Goal: Transaction & Acquisition: Purchase product/service

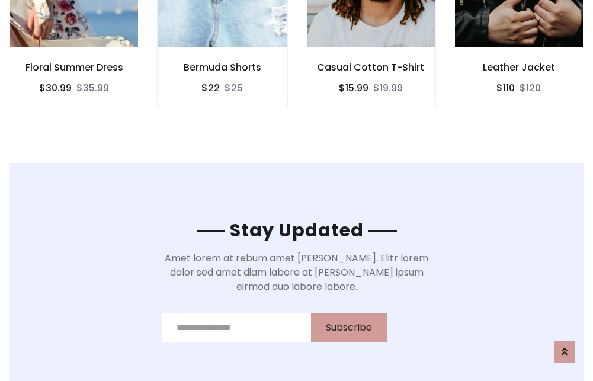
scroll to position [1783, 0]
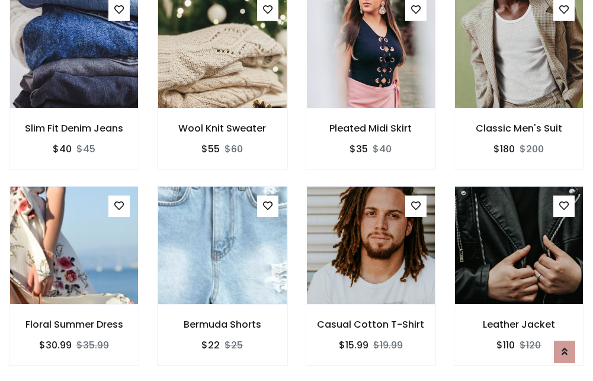
click at [297, 190] on div "Casual Cotton T-Shirt $15.99 $19.99" at bounding box center [371, 284] width 148 height 196
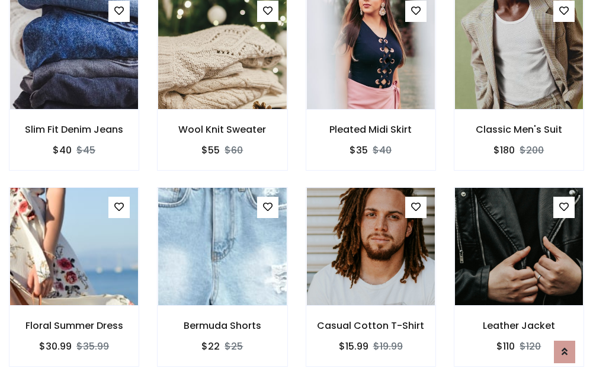
click at [297, 190] on div "Casual Cotton T-Shirt $15.99 $19.99" at bounding box center [371, 285] width 148 height 196
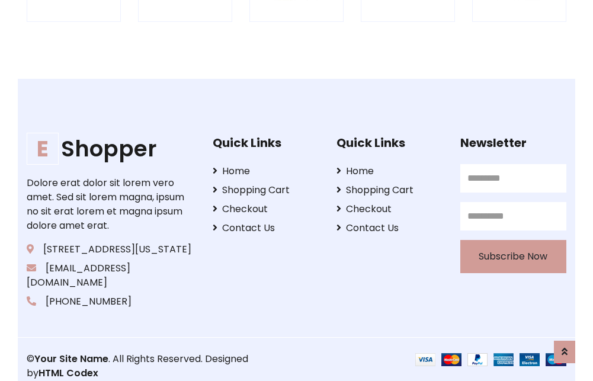
scroll to position [2253, 0]
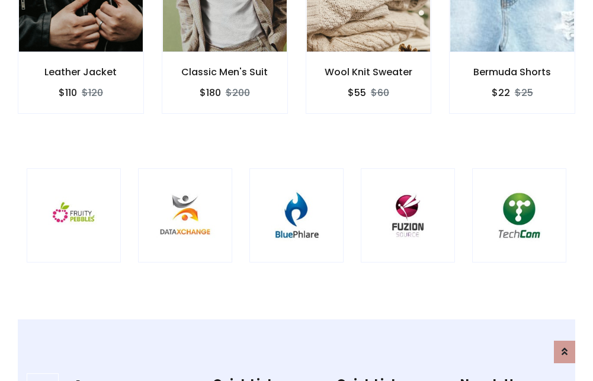
click at [296, 190] on img at bounding box center [296, 215] width 65 height 65
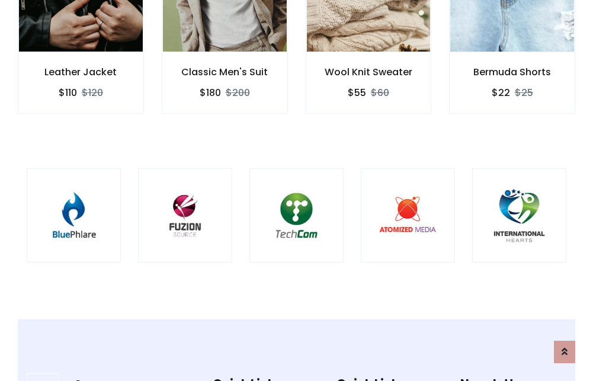
click at [296, 190] on img at bounding box center [296, 215] width 65 height 65
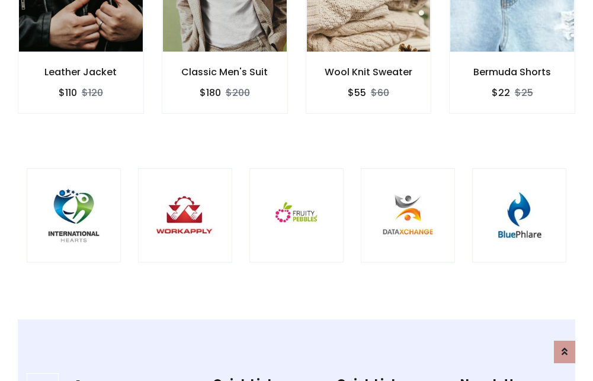
click at [296, 190] on img at bounding box center [296, 215] width 65 height 65
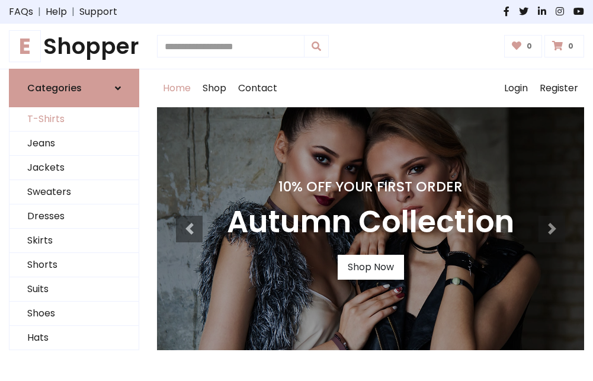
click at [74, 120] on link "T-Shirts" at bounding box center [73, 119] width 129 height 24
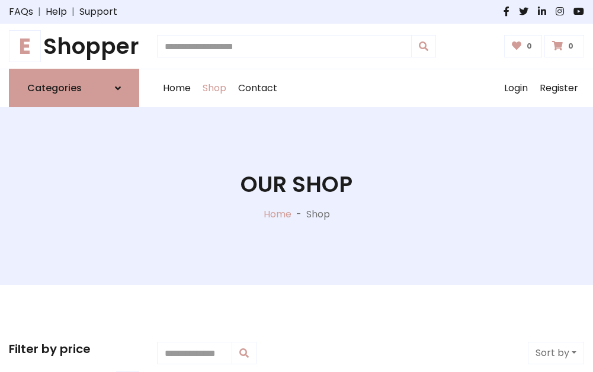
scroll to position [475, 0]
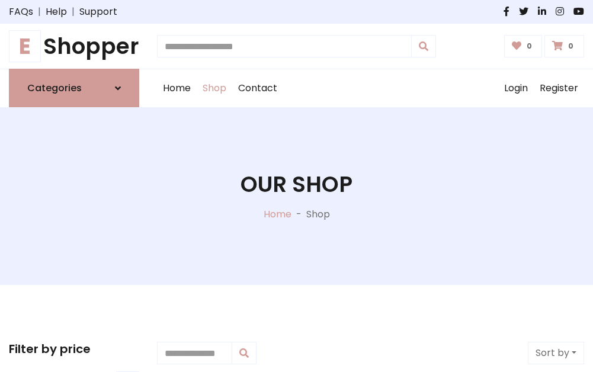
click at [74, 46] on h1 "E Shopper" at bounding box center [74, 46] width 130 height 26
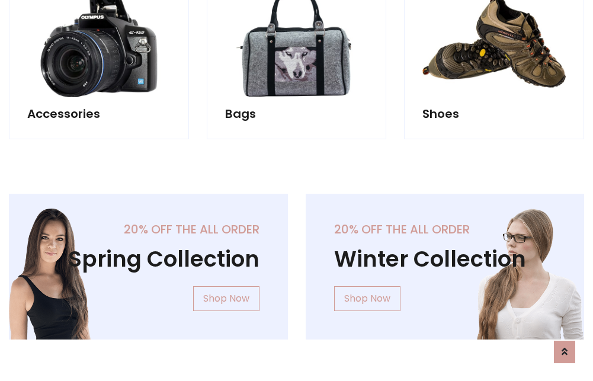
scroll to position [1150, 0]
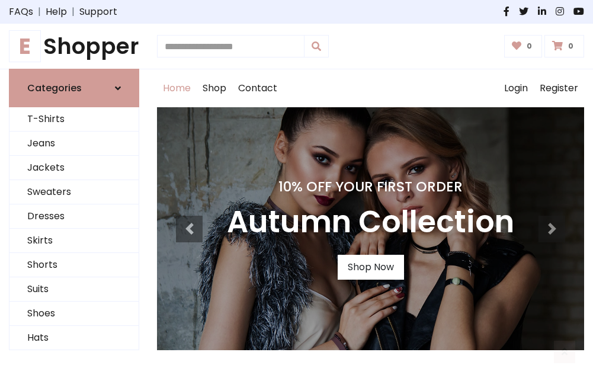
scroll to position [388, 0]
